Goal: Information Seeking & Learning: Learn about a topic

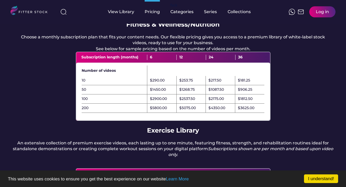
scroll to position [51, 0]
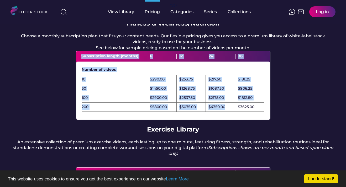
drag, startPoint x: 81, startPoint y: 62, endPoint x: 229, endPoint y: 114, distance: 156.8
click at [229, 114] on div "Subscription length (months) 6 12 24 36 Number of videos 10 $290.00 $253.75 $21…" at bounding box center [173, 85] width 194 height 68
click at [254, 109] on div "$3625.00" at bounding box center [246, 106] width 17 height 5
copy div "Subscription length (months) 6 12 24 36 Number of videos 10 $290.00 $253.75 $21…"
click at [90, 71] on div "Number of videos" at bounding box center [115, 69] width 66 height 10
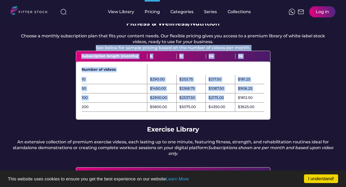
drag, startPoint x: 70, startPoint y: 56, endPoint x: 224, endPoint y: 104, distance: 161.7
click at [224, 104] on div "Pricing Fitness & Wellness/Nutrition Choose a monthly subscription plan that fi…" at bounding box center [173, 128] width 346 height 312
click at [224, 100] on div "$2175.00" at bounding box center [215, 97] width 15 height 5
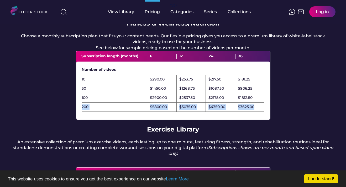
drag, startPoint x: 254, startPoint y: 112, endPoint x: 78, endPoint y: 112, distance: 176.1
click at [78, 112] on div "200 $5800.00 $5075.00 $4350.00 $3625.00" at bounding box center [172, 106] width 193 height 9
copy div "200 $5800.00 $5075.00 $4350.00 $3625.00"
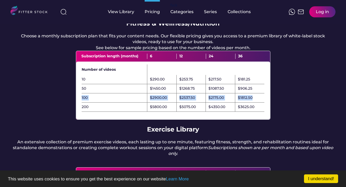
drag, startPoint x: 257, startPoint y: 102, endPoint x: 69, endPoint y: 102, distance: 187.6
click at [69, 102] on div "Pricing Fitness & Wellness/Nutrition Choose a monthly subscription plan that fi…" at bounding box center [173, 128] width 346 height 312
copy div "100 $2900.00 $2537.50 $2175.00 $1812.50"
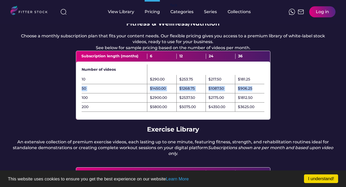
drag, startPoint x: 80, startPoint y: 93, endPoint x: 253, endPoint y: 94, distance: 173.2
click at [253, 93] on div "50 $1450.00 $1268.75 $1087.50 $906.25" at bounding box center [172, 88] width 193 height 9
copy div "50 $1450.00 $1268.75 $1087.50 $906.25"
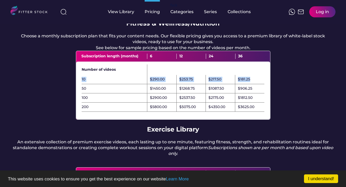
drag, startPoint x: 251, startPoint y: 84, endPoint x: 79, endPoint y: 86, distance: 172.4
click at [79, 84] on div "10 $290.00 $253.75 $217.50 $181.25" at bounding box center [172, 79] width 193 height 9
copy div "10 $290.00 $253.75 $217.50 $181.25"
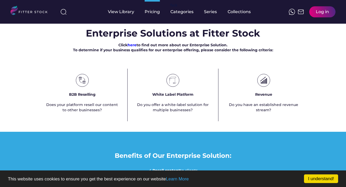
scroll to position [320, 0]
